Goal: Navigation & Orientation: Find specific page/section

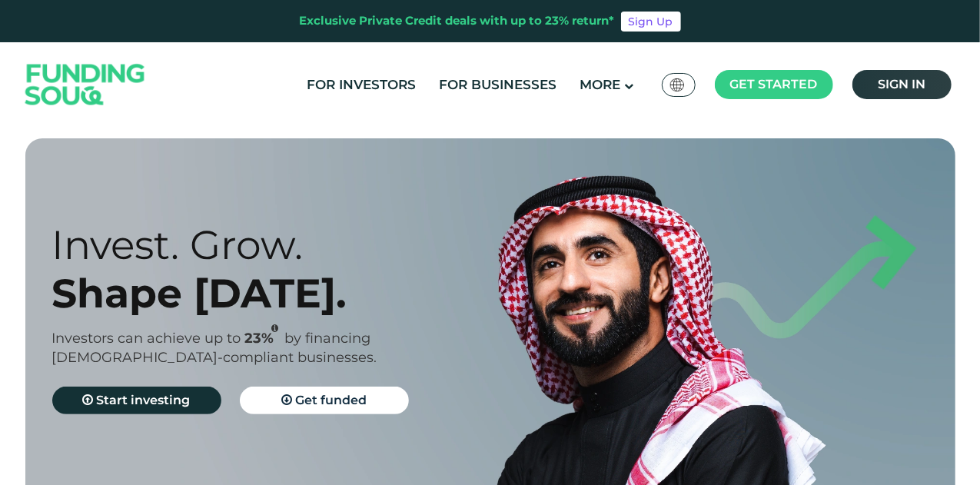
click at [892, 88] on span "Sign in" at bounding box center [901, 84] width 48 height 15
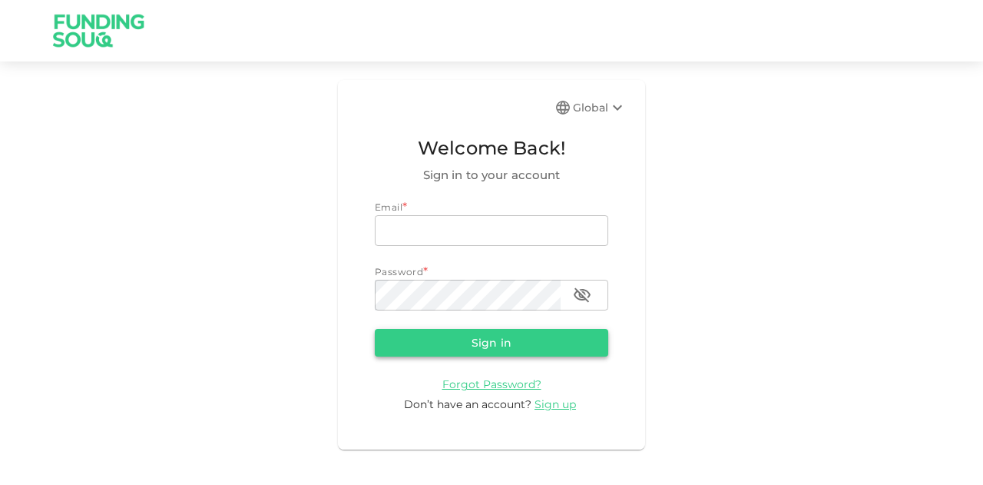
type input "mohanad.y.yasin@hotmail.com"
click at [470, 353] on button "Sign in" at bounding box center [492, 343] width 234 height 28
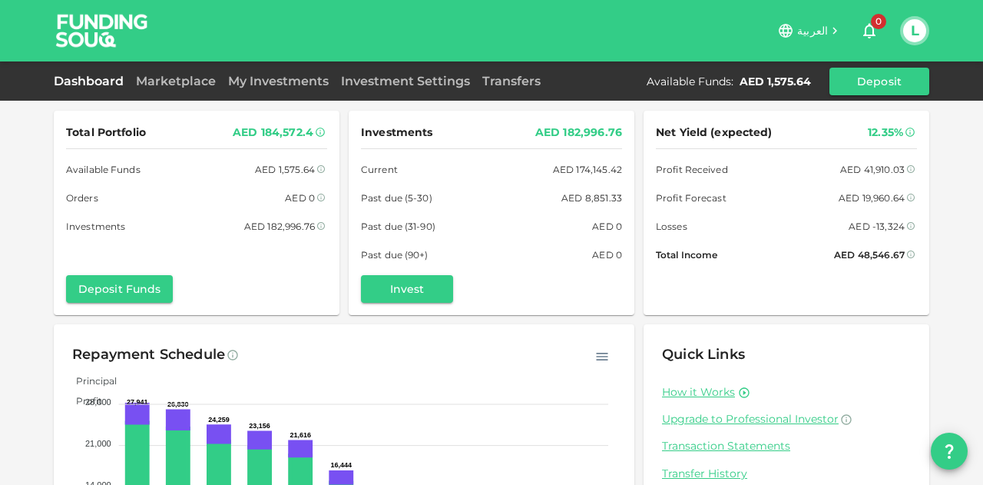
click at [301, 91] on div "Dashboard Marketplace My Investments Investment Settings Transfers Available Fu…" at bounding box center [492, 82] width 876 height 28
click at [301, 78] on link "My Investments" at bounding box center [278, 81] width 113 height 15
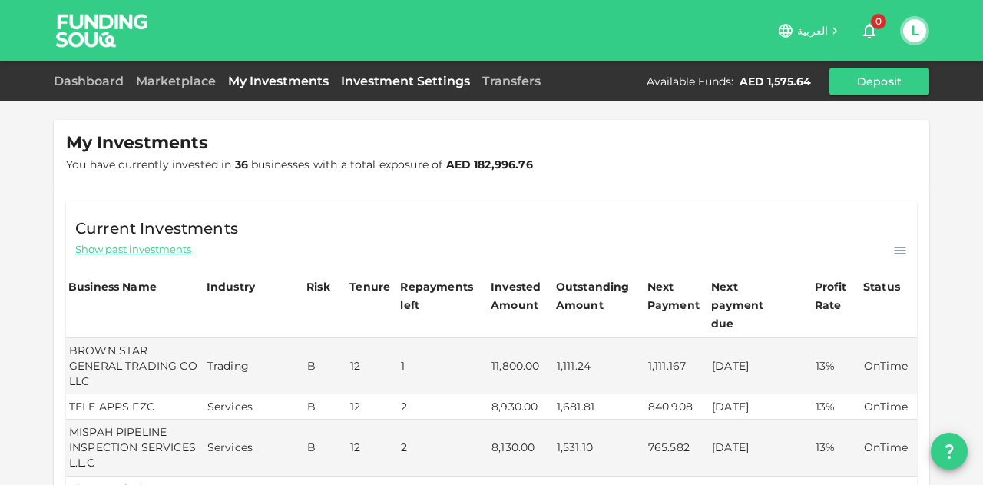
click at [366, 75] on link "Investment Settings" at bounding box center [405, 81] width 141 height 15
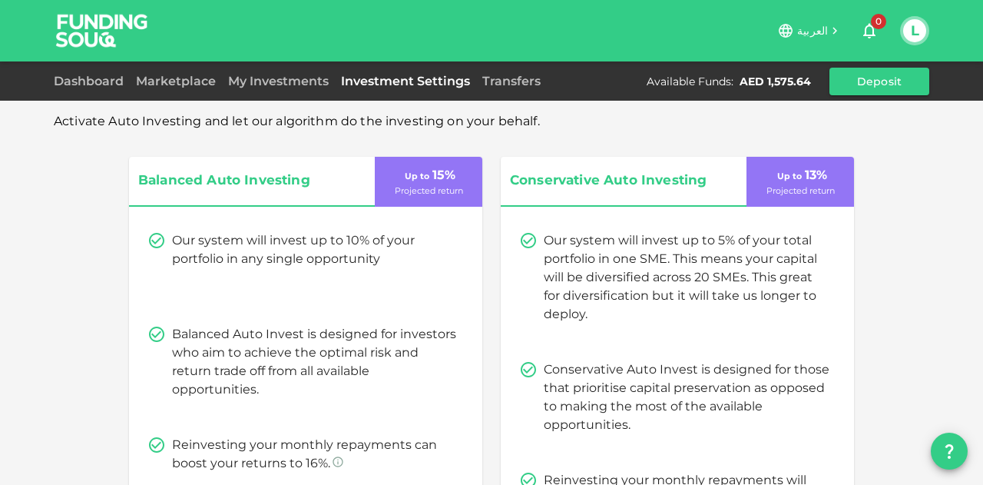
click at [499, 72] on div "Transfers" at bounding box center [511, 81] width 71 height 18
click at [493, 82] on link "Transfers" at bounding box center [511, 81] width 71 height 15
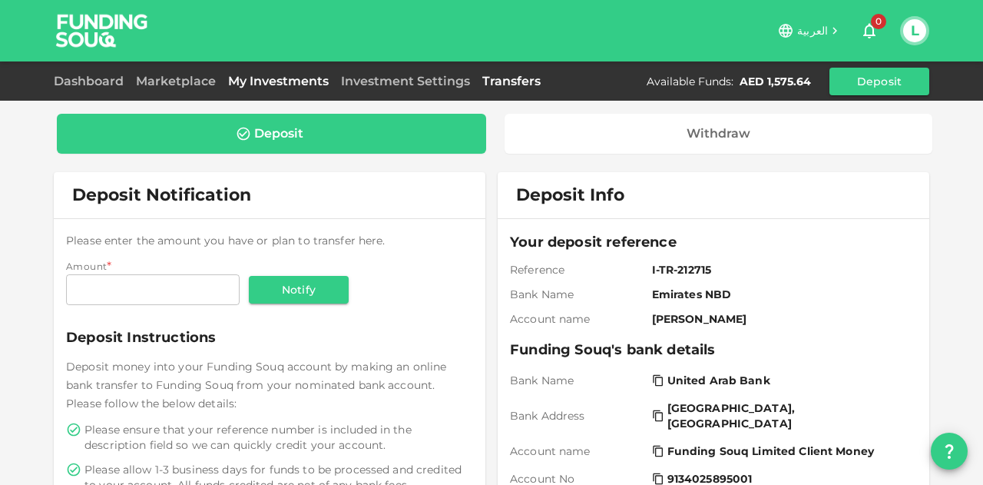
click at [270, 85] on link "My Investments" at bounding box center [278, 81] width 113 height 15
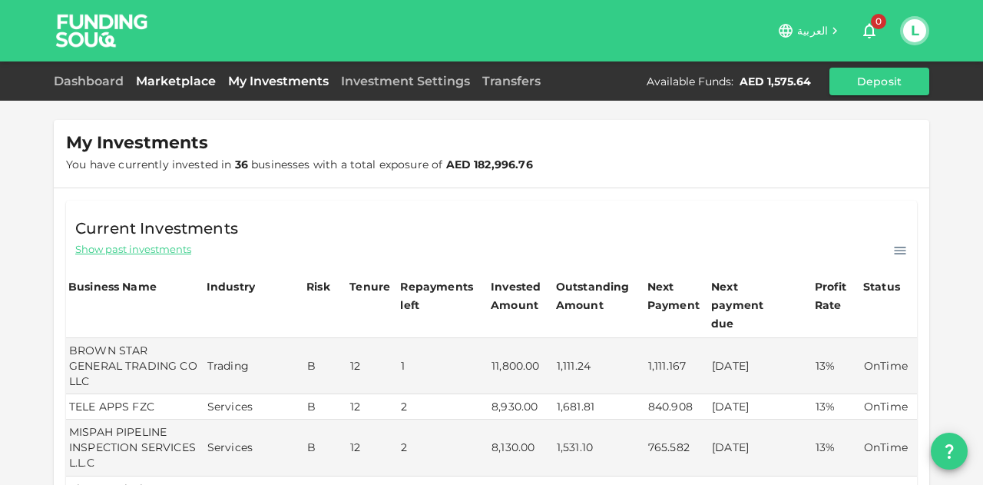
click at [165, 85] on link "Marketplace" at bounding box center [176, 81] width 92 height 15
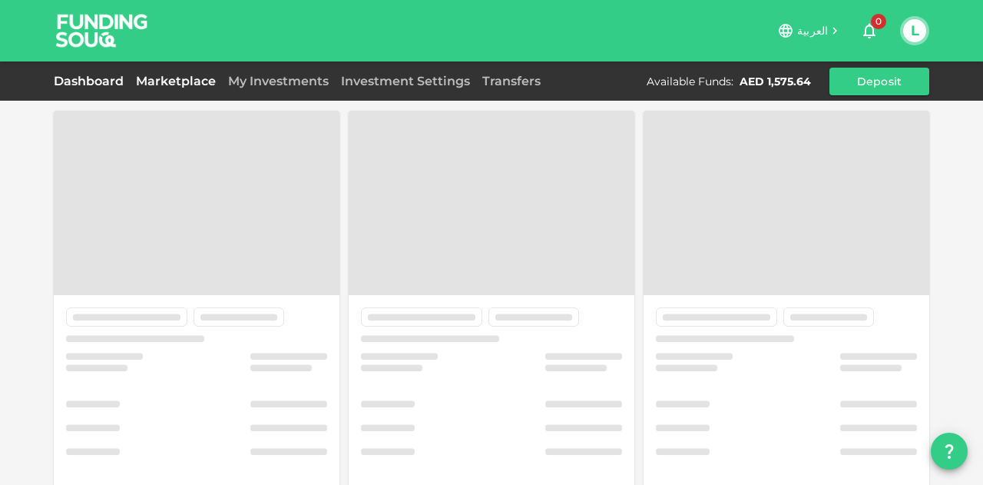
click at [104, 82] on link "Dashboard" at bounding box center [92, 81] width 76 height 15
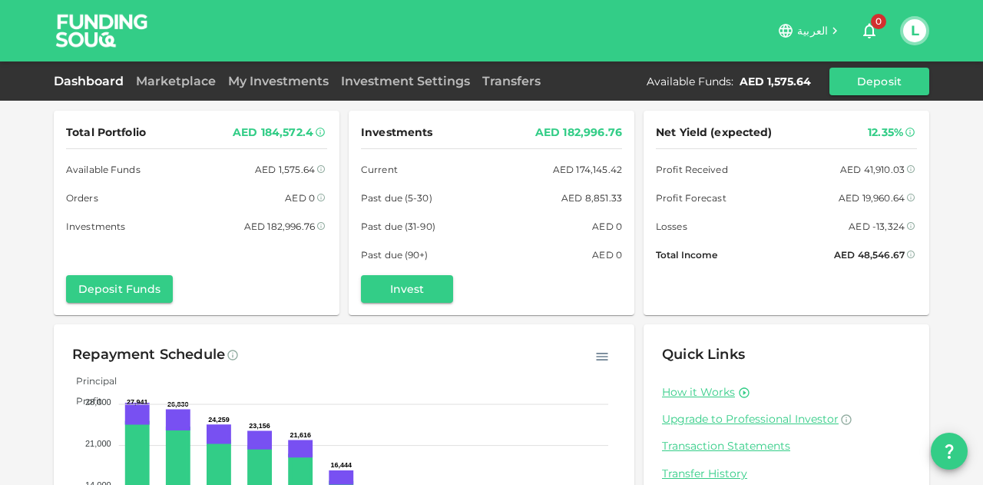
click at [17, 308] on div "Total Portfolio AED 184,572.4 Available Funds AED 1,575.64 Orders AED 0 Investm…" at bounding box center [491, 318] width 983 height 636
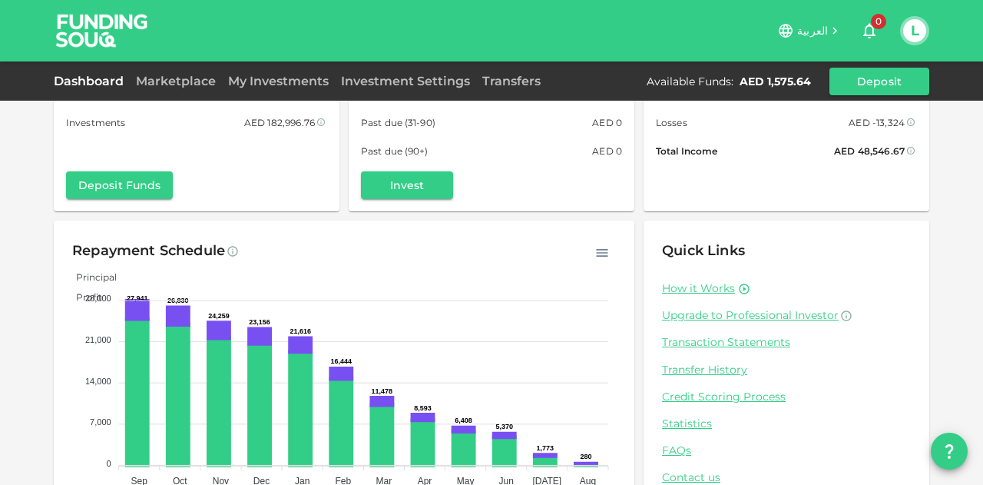
scroll to position [151, 0]
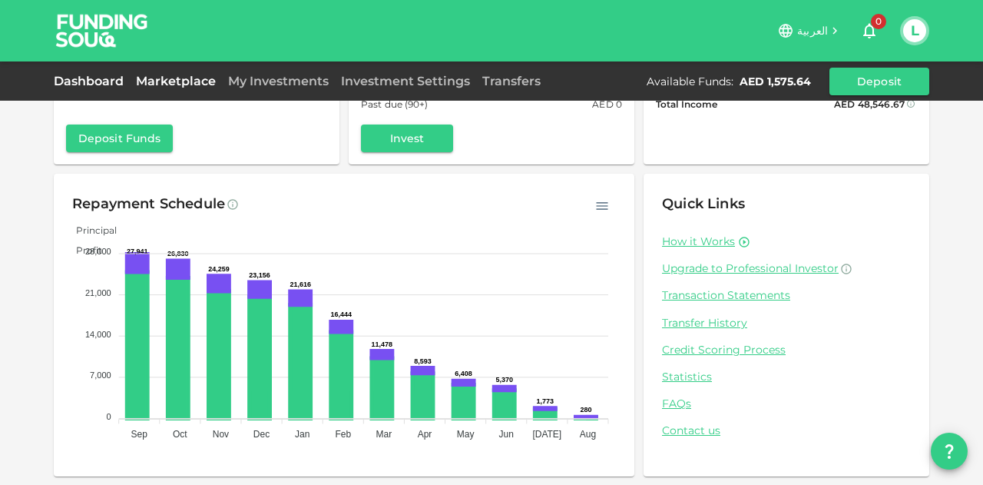
click at [191, 82] on link "Marketplace" at bounding box center [176, 81] width 92 height 15
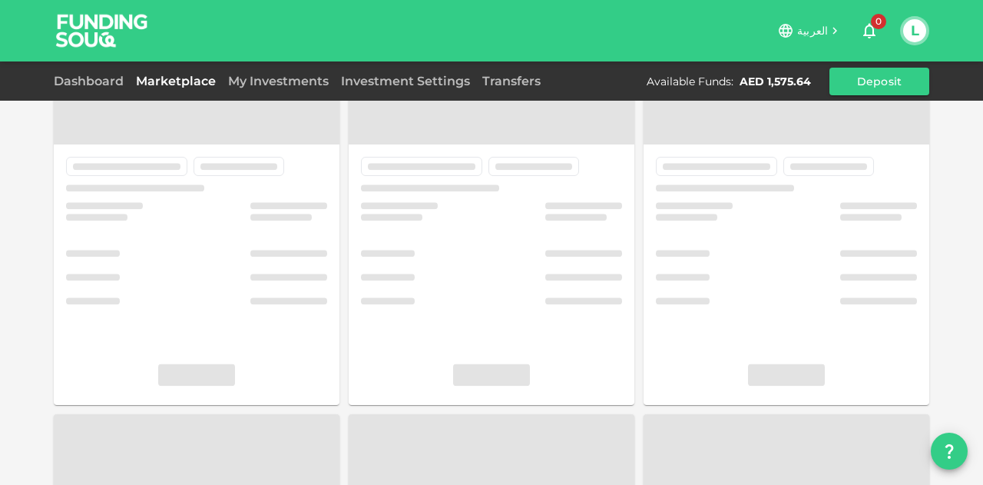
scroll to position [83, 0]
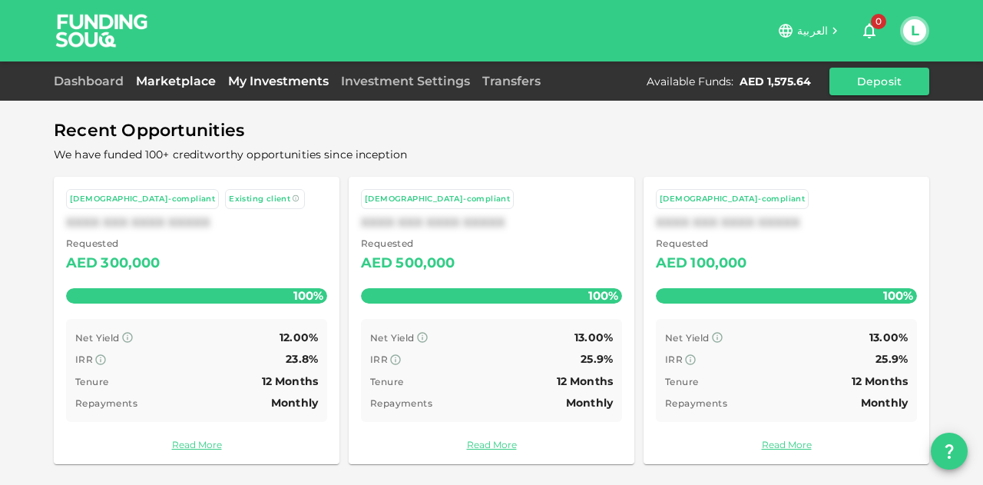
click at [274, 77] on link "My Investments" at bounding box center [278, 81] width 113 height 15
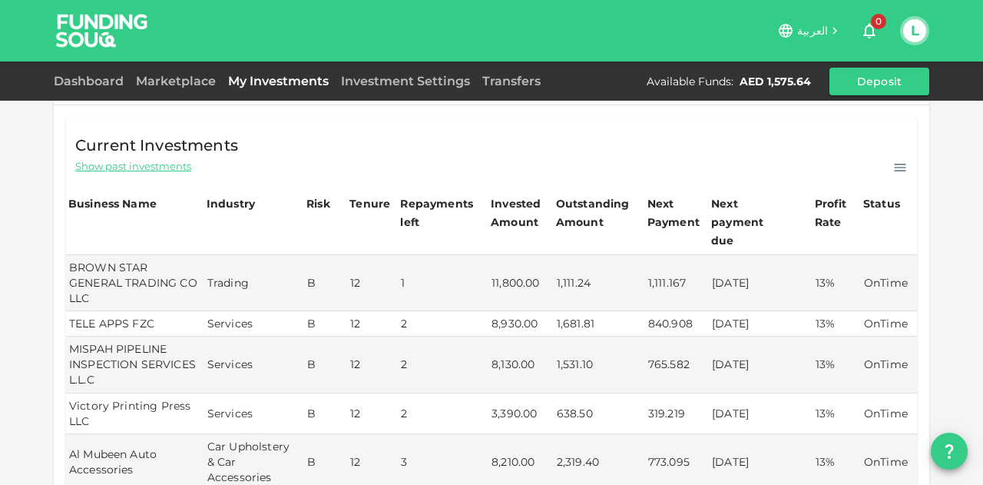
click at [130, 162] on span "Show past investments" at bounding box center [133, 166] width 116 height 15
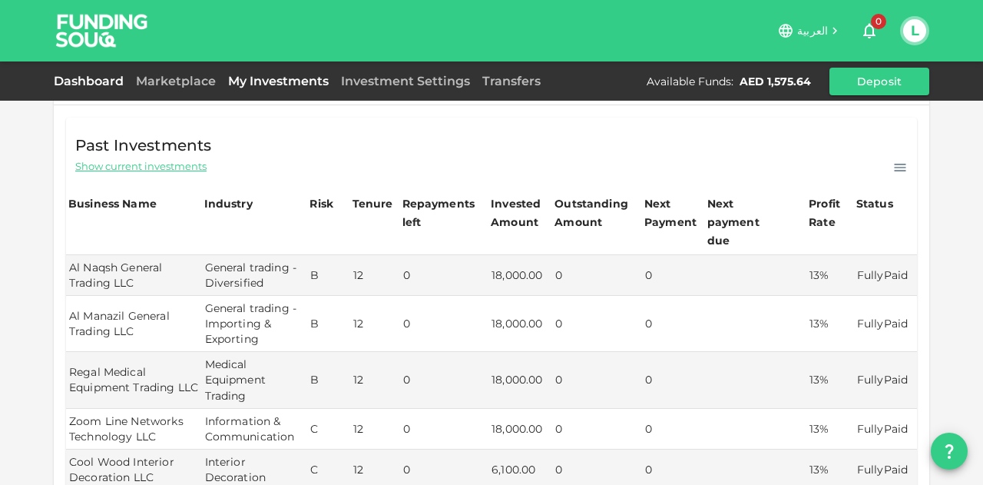
click at [100, 88] on link "Dashboard" at bounding box center [92, 81] width 76 height 15
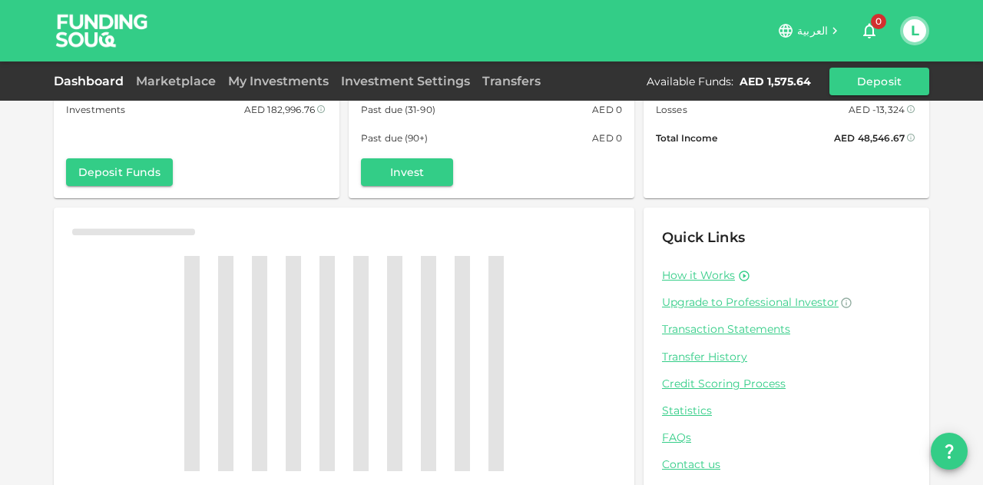
scroll to position [131, 0]
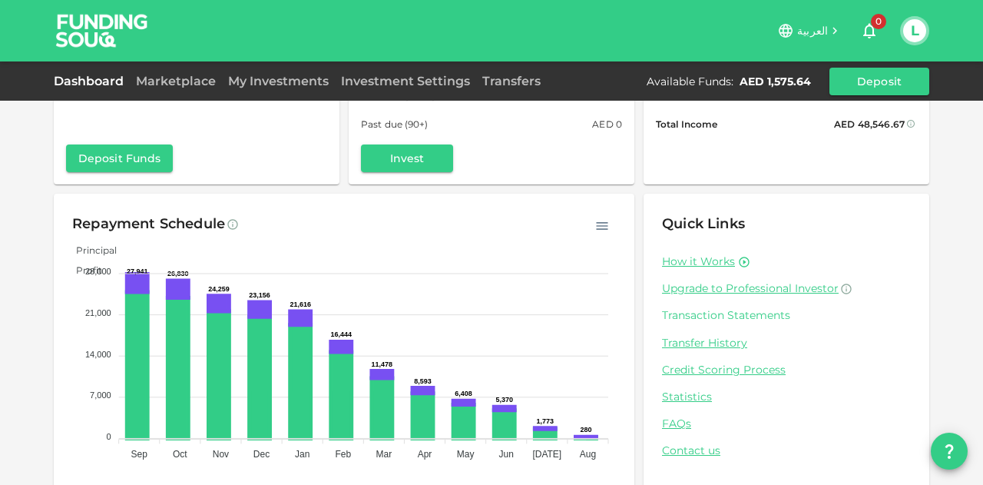
click at [710, 317] on link "Transaction Statements" at bounding box center [786, 315] width 249 height 15
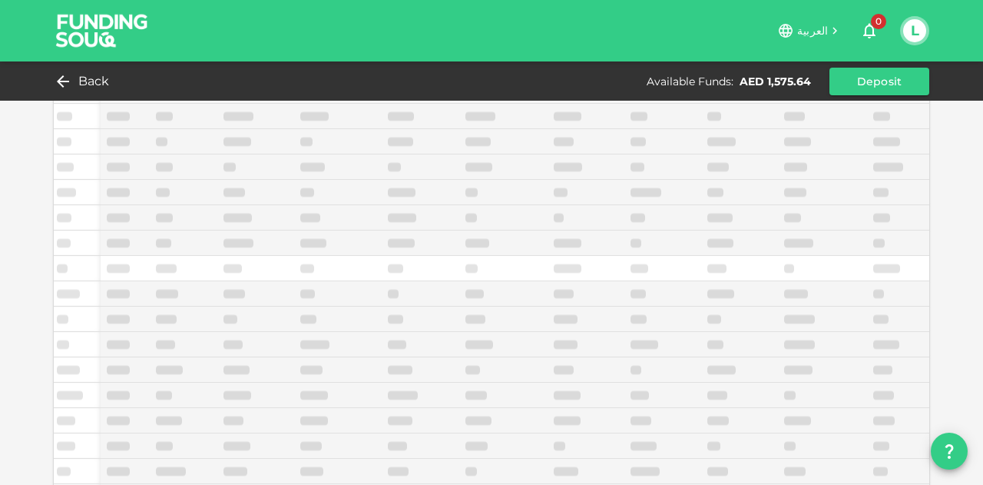
scroll to position [100, 0]
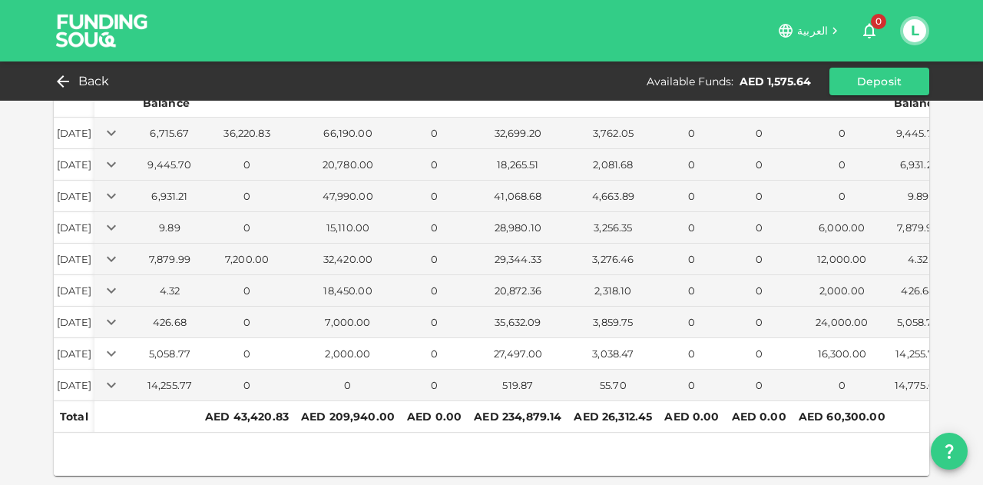
click at [632, 347] on div "3,038.47" at bounding box center [613, 354] width 85 height 15
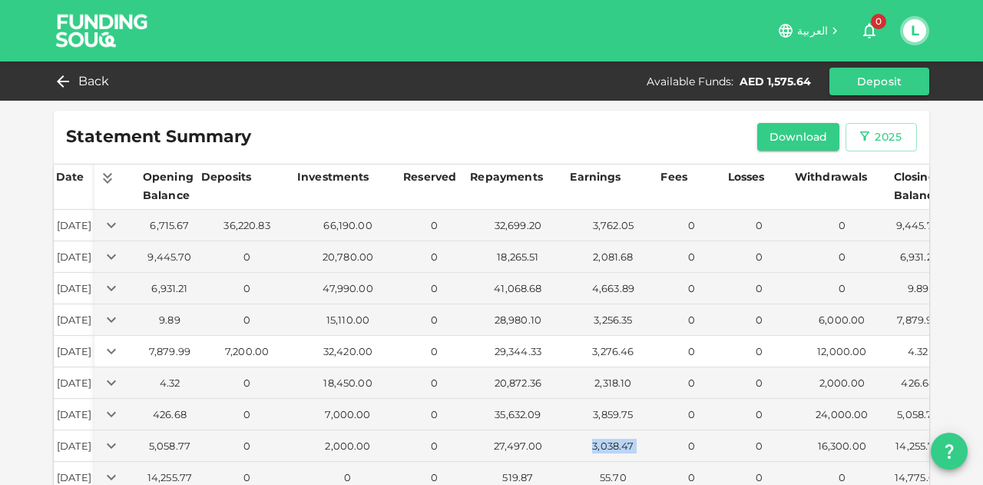
scroll to position [77, 0]
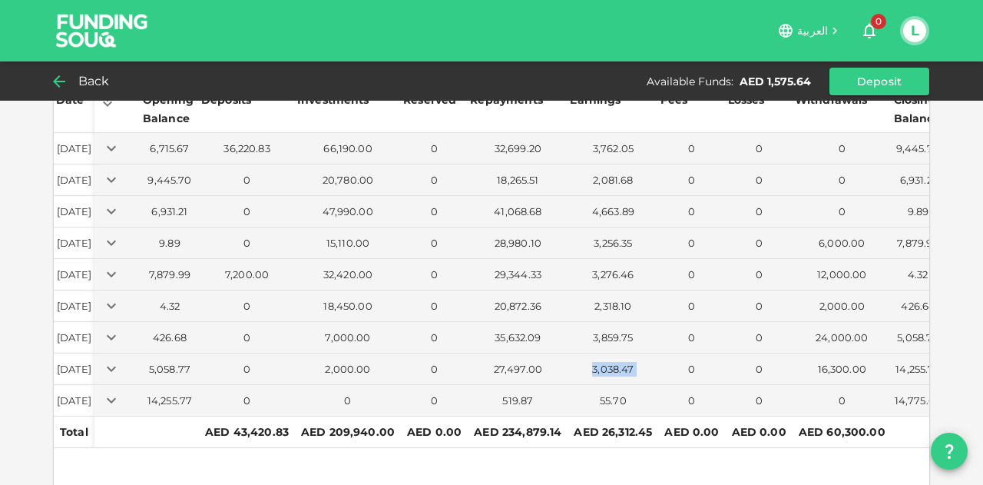
click at [63, 83] on icon at bounding box center [59, 81] width 18 height 18
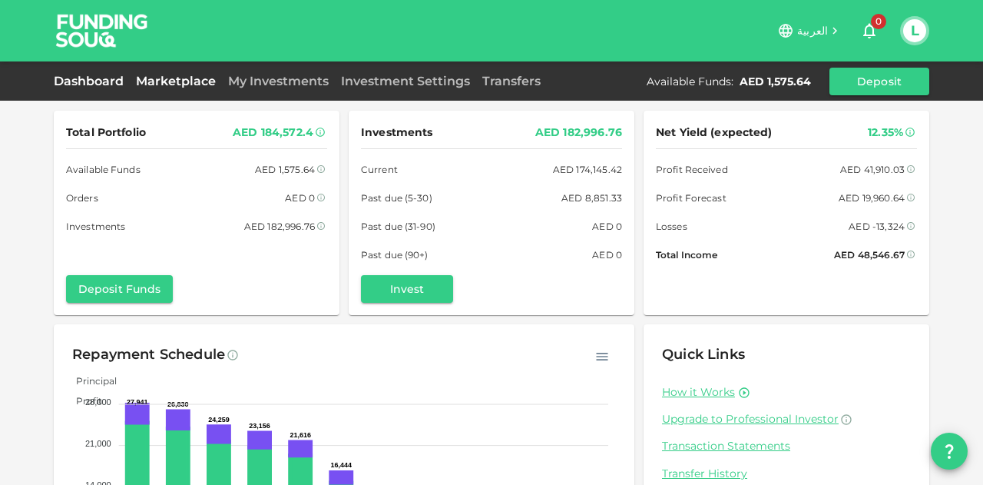
click at [171, 80] on link "Marketplace" at bounding box center [176, 81] width 92 height 15
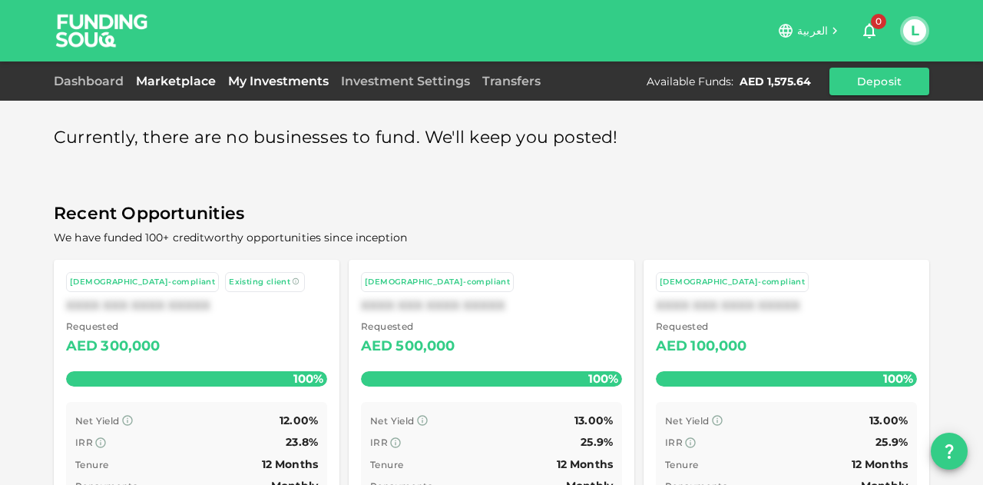
click at [271, 80] on link "My Investments" at bounding box center [278, 81] width 113 height 15
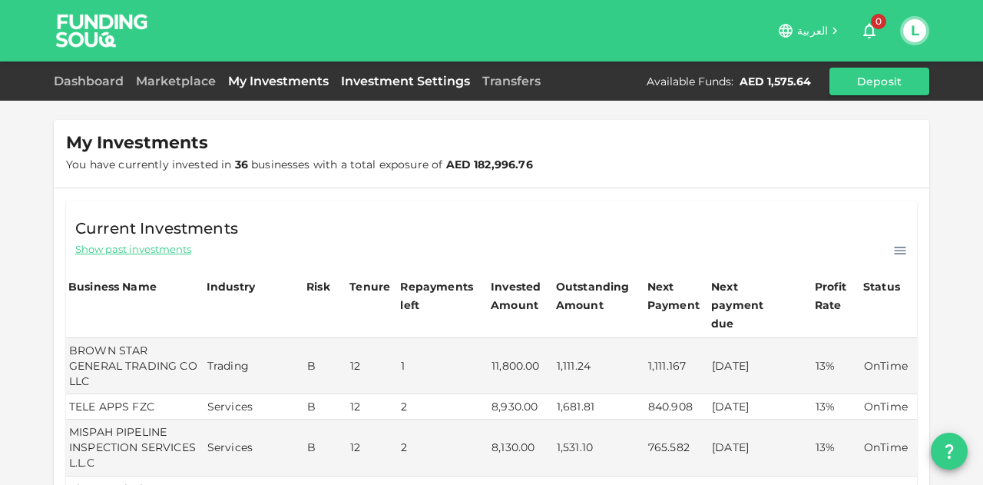
click at [403, 81] on link "Investment Settings" at bounding box center [405, 81] width 141 height 15
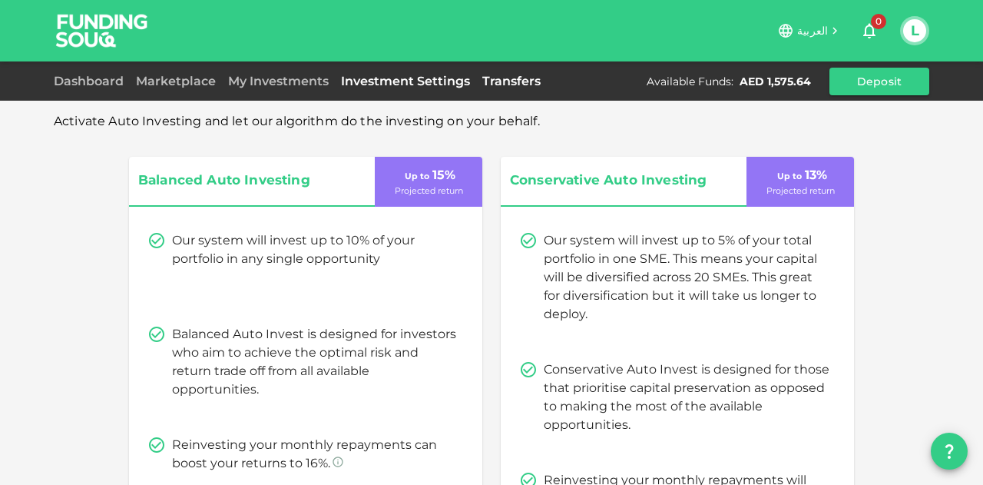
click at [501, 75] on link "Transfers" at bounding box center [511, 81] width 71 height 15
